Goal: Information Seeking & Learning: Understand process/instructions

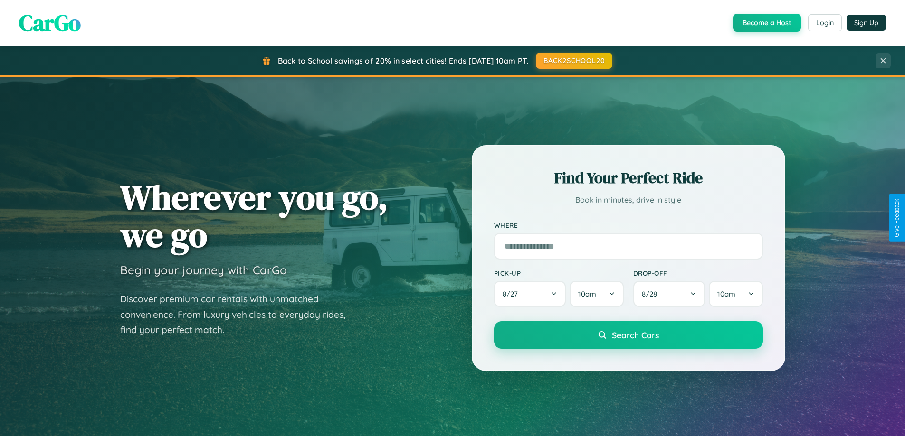
scroll to position [1827, 0]
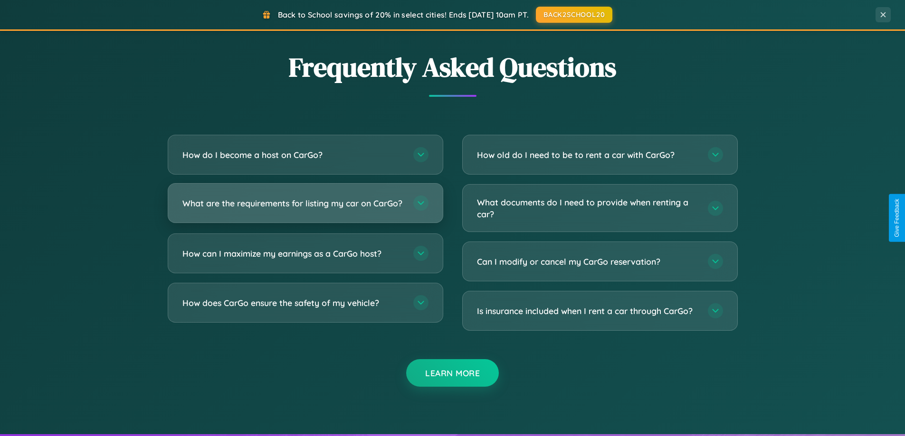
click at [305, 208] on h3 "What are the requirements for listing my car on CarGo?" at bounding box center [292, 204] width 221 height 12
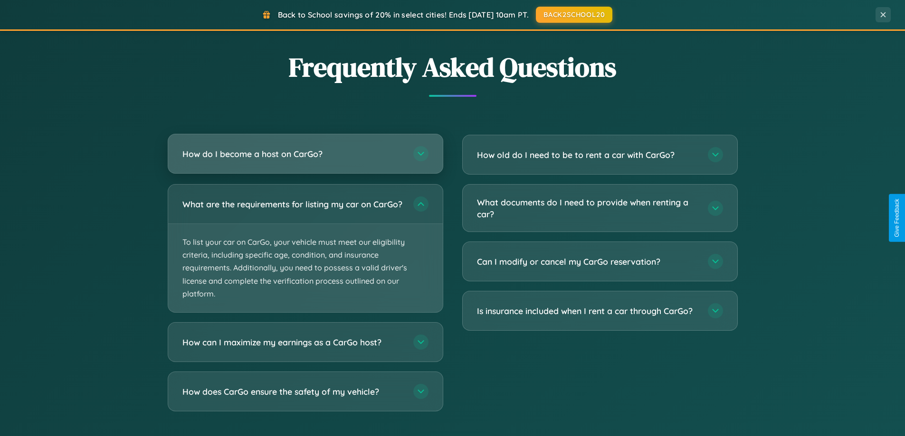
click at [305, 154] on h3 "How do I become a host on CarGo?" at bounding box center [292, 154] width 221 height 12
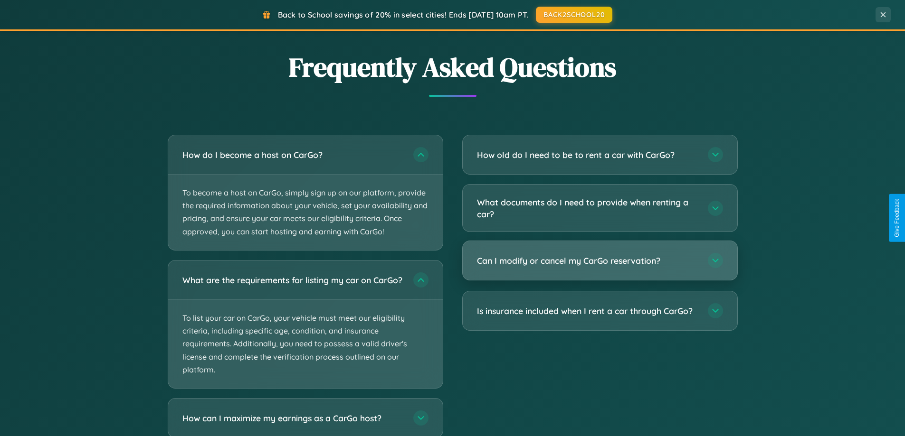
click at [599, 262] on h3 "Can I modify or cancel my CarGo reservation?" at bounding box center [587, 261] width 221 height 12
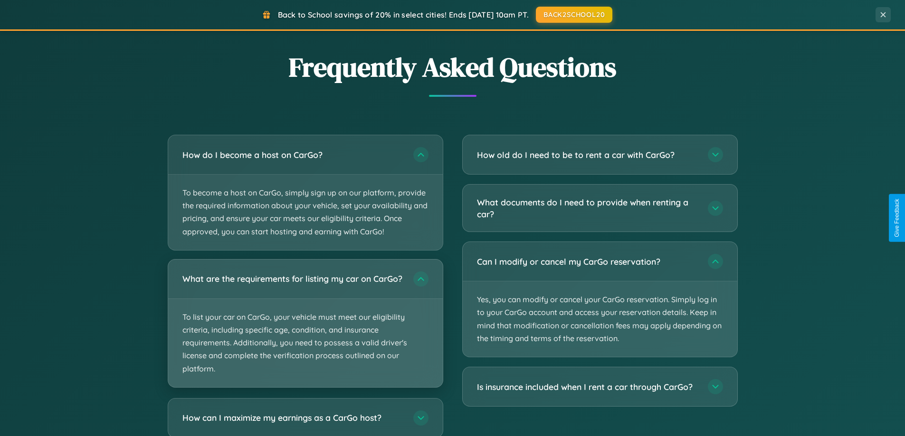
click at [305, 328] on p "To list your car on CarGo, your vehicle must meet our eligibility criteria, inc…" at bounding box center [305, 343] width 274 height 88
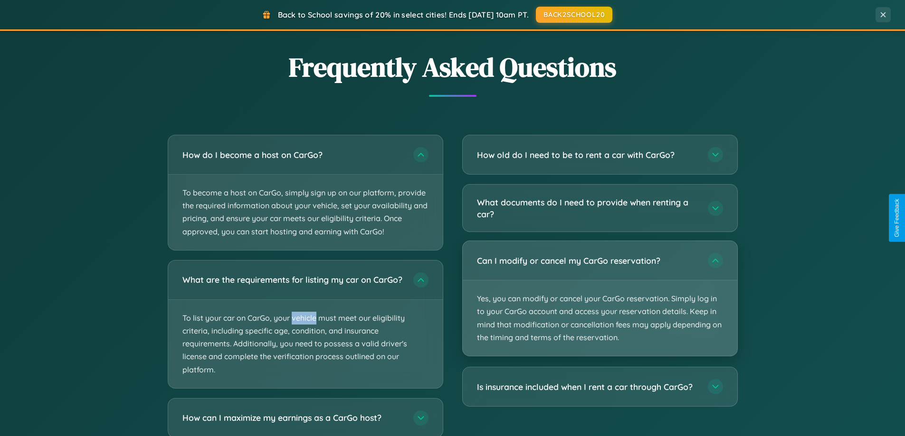
click at [599, 299] on p "Yes, you can modify or cancel your CarGo reservation. Simply log in to your Car…" at bounding box center [600, 319] width 274 height 76
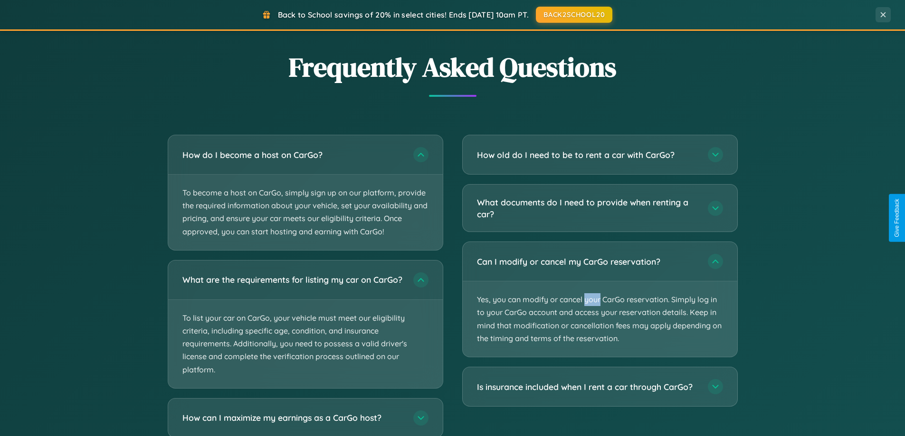
scroll to position [1887, 0]
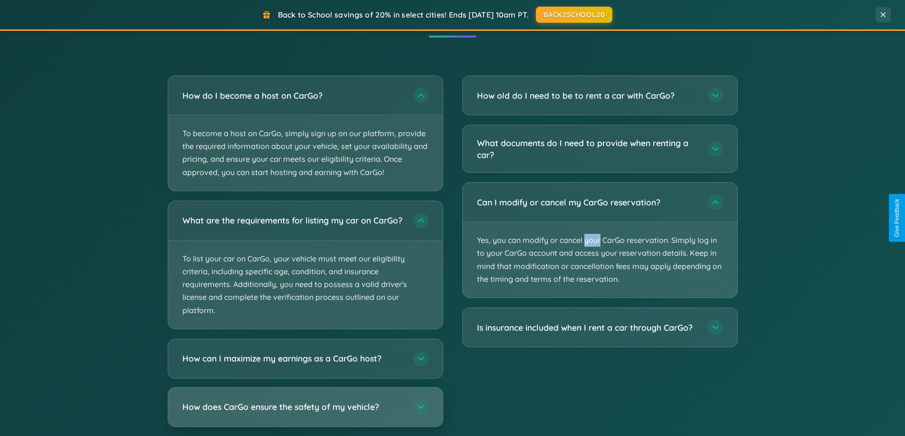
click at [305, 413] on h3 "How does CarGo ensure the safety of my vehicle?" at bounding box center [292, 407] width 221 height 12
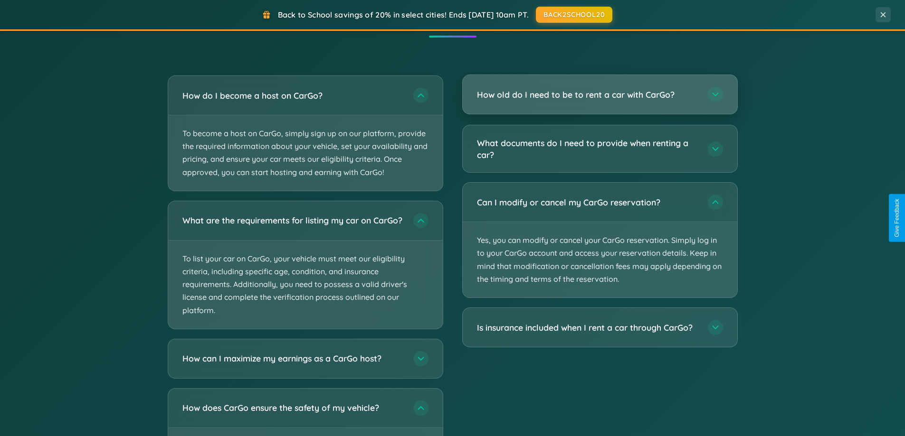
click at [599, 95] on h3 "How old do I need to be to rent a car with CarGo?" at bounding box center [587, 95] width 221 height 12
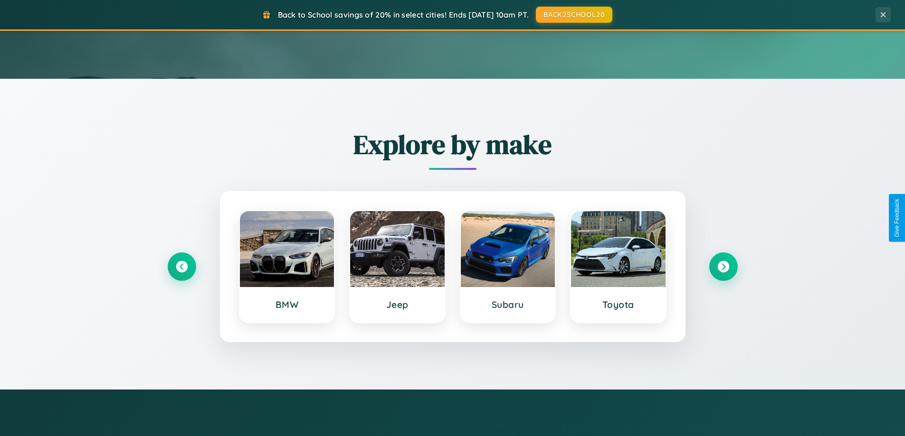
scroll to position [0, 0]
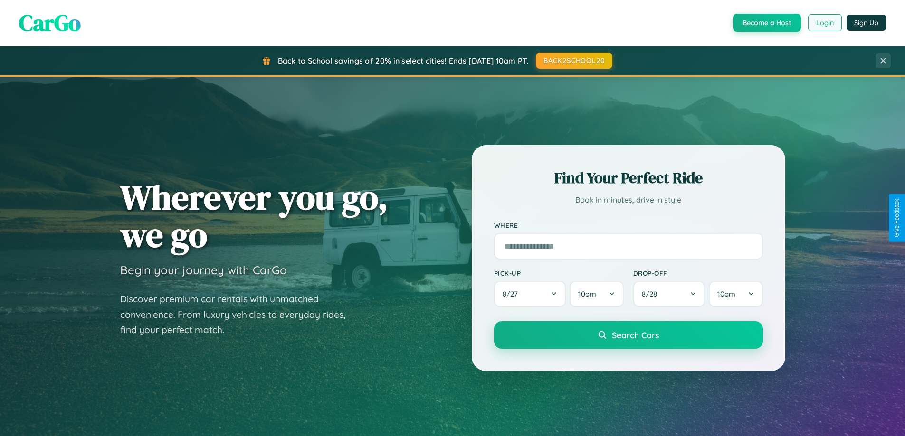
click at [824, 23] on button "Login" at bounding box center [825, 22] width 34 height 17
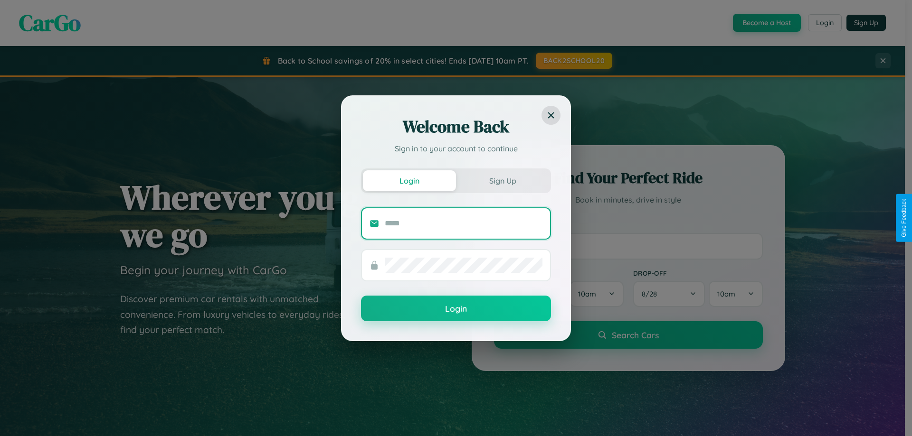
click at [463, 223] on input "text" at bounding box center [464, 223] width 158 height 15
type input "**********"
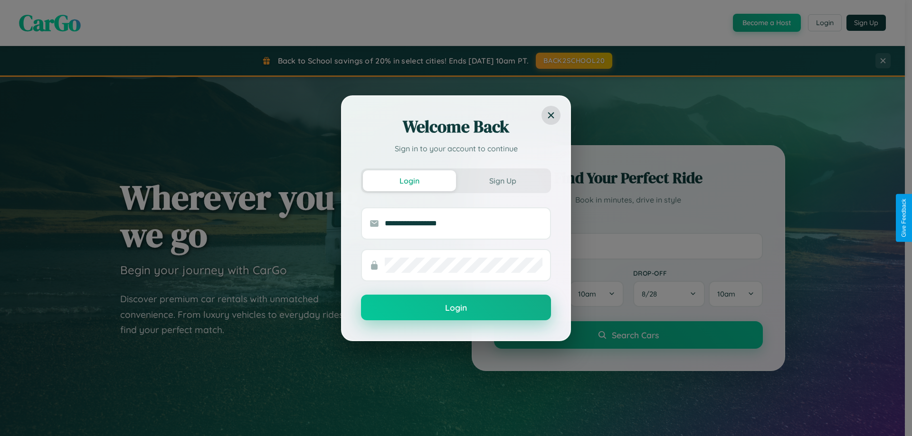
click at [456, 308] on button "Login" at bounding box center [456, 308] width 190 height 26
